Goal: Task Accomplishment & Management: Use online tool/utility

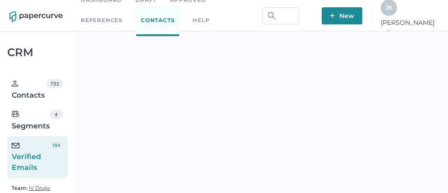
click at [392, 11] on span "J K" at bounding box center [389, 7] width 7 height 7
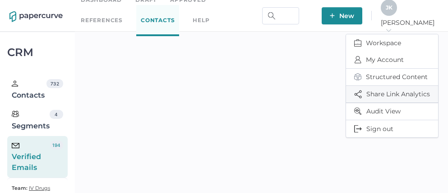
click at [385, 91] on span "Share Link Analytics" at bounding box center [392, 94] width 76 height 17
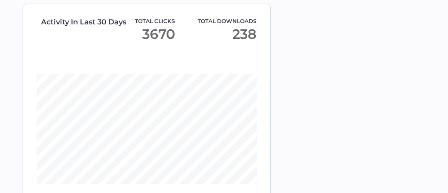
scroll to position [69, 0]
